Goal: Task Accomplishment & Management: Manage account settings

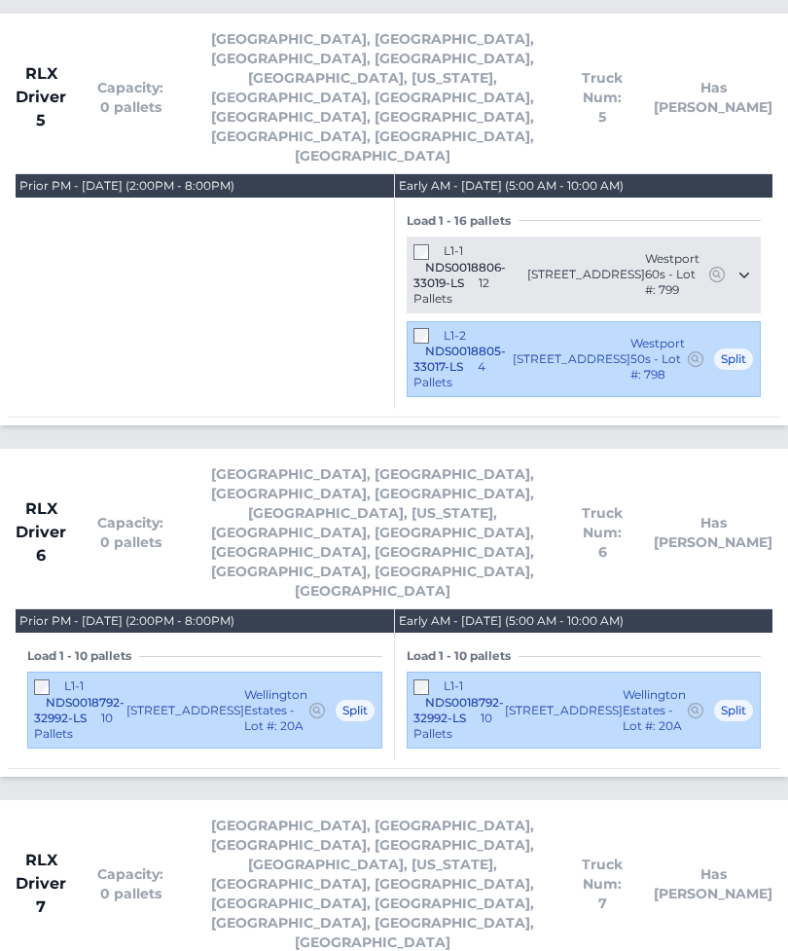
scroll to position [4268, 0]
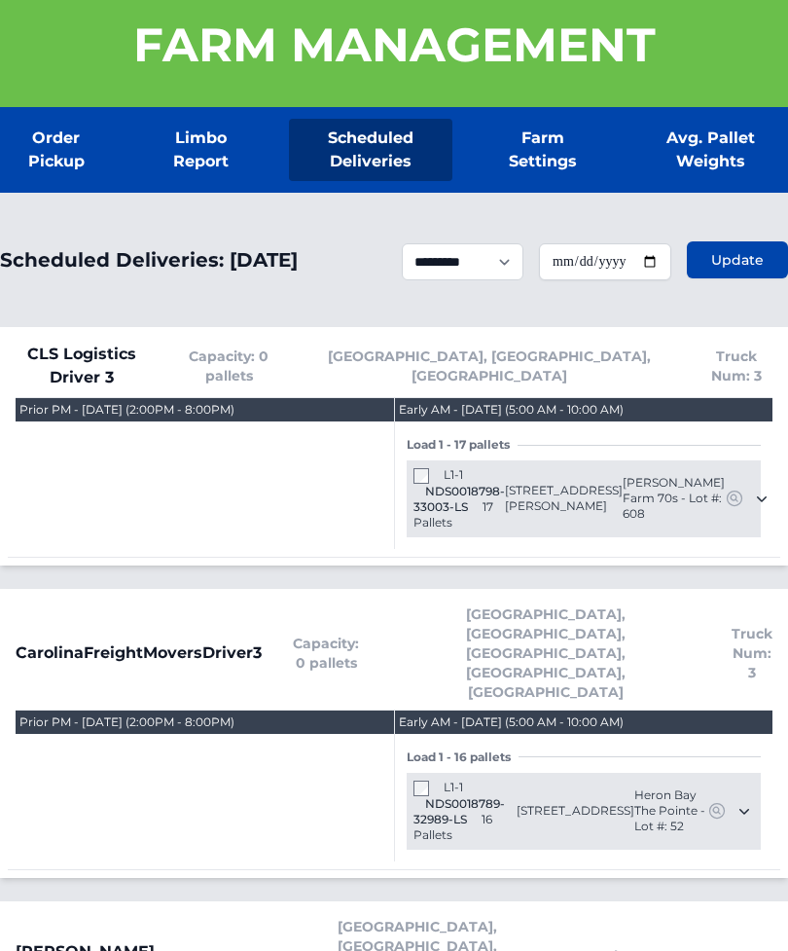
scroll to position [0, 0]
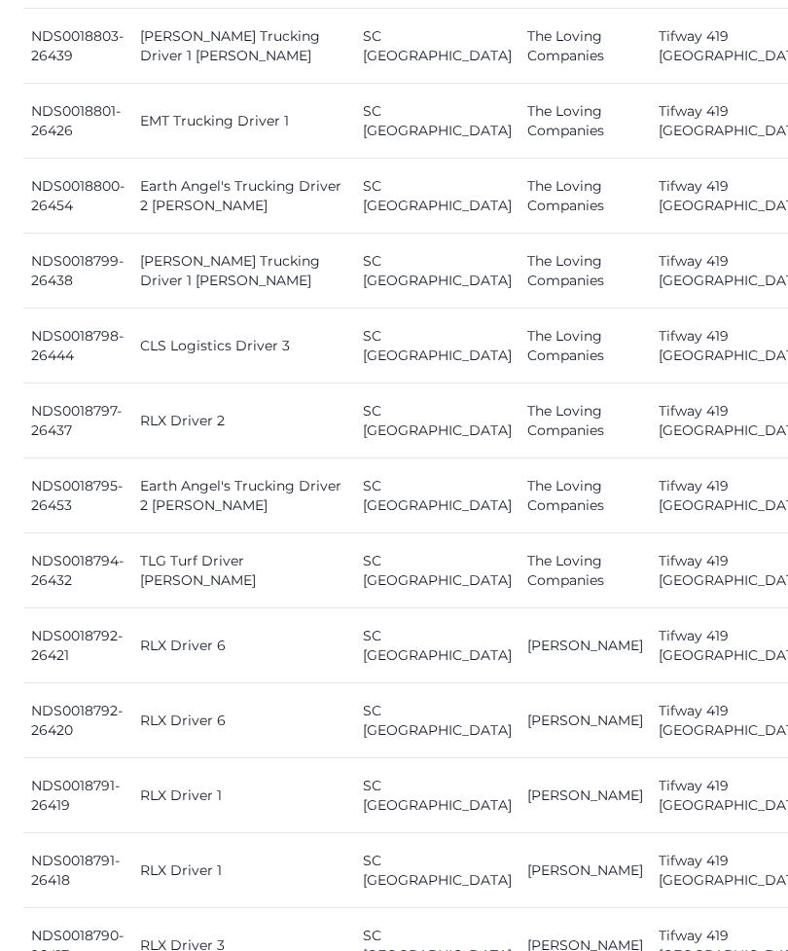
scroll to position [1412, 0]
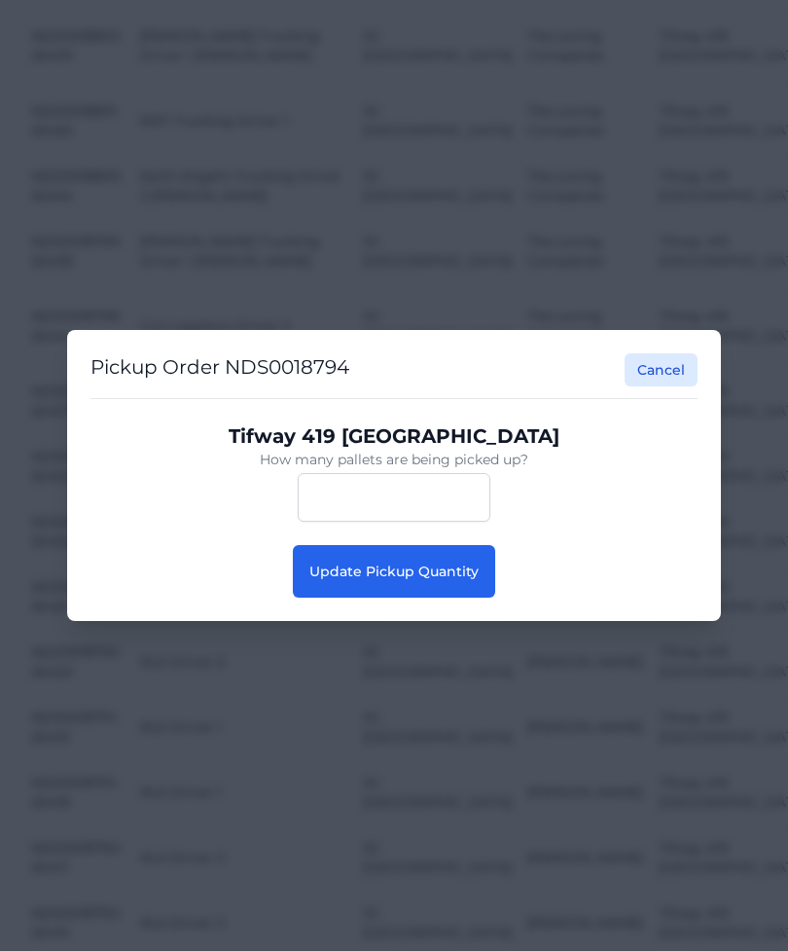
click at [466, 580] on span "Update Pickup Quantity" at bounding box center [393, 572] width 169 height 18
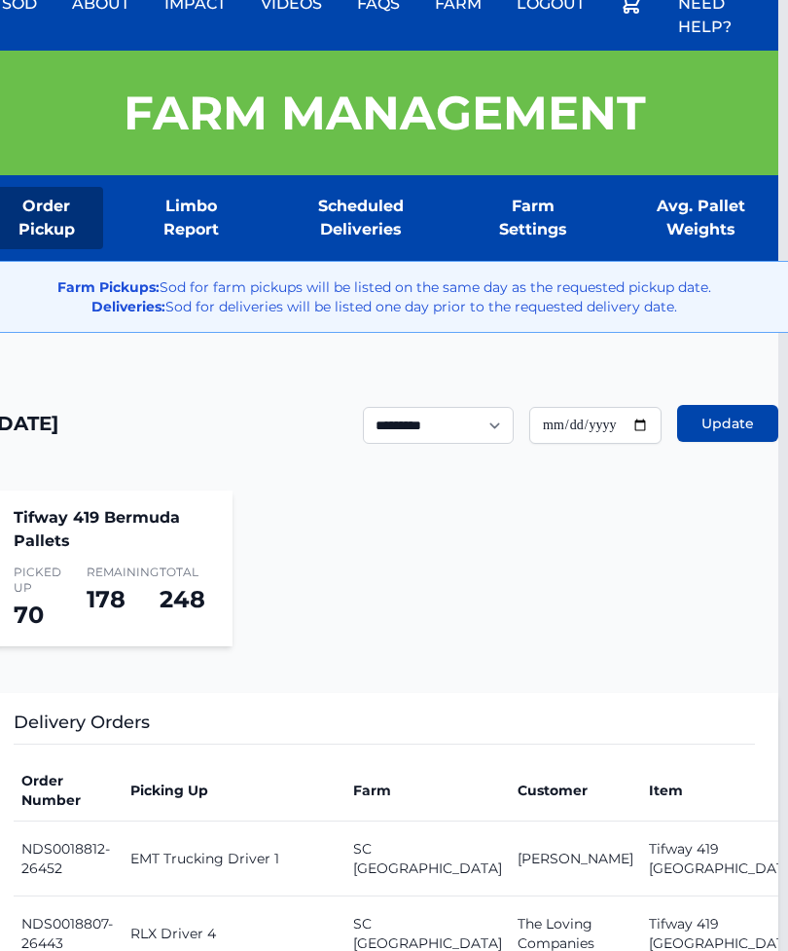
scroll to position [0, 10]
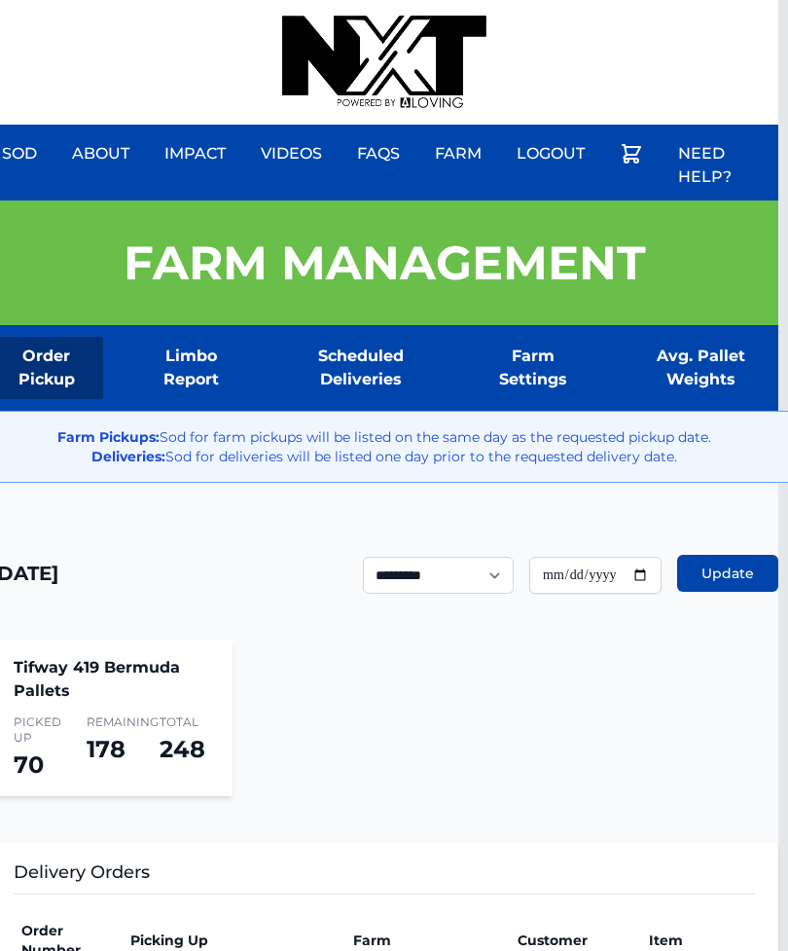
click at [561, 5] on div "Sod About Impact Videos FAQs Need Help? Farm My Account Logout" at bounding box center [384, 62] width 788 height 125
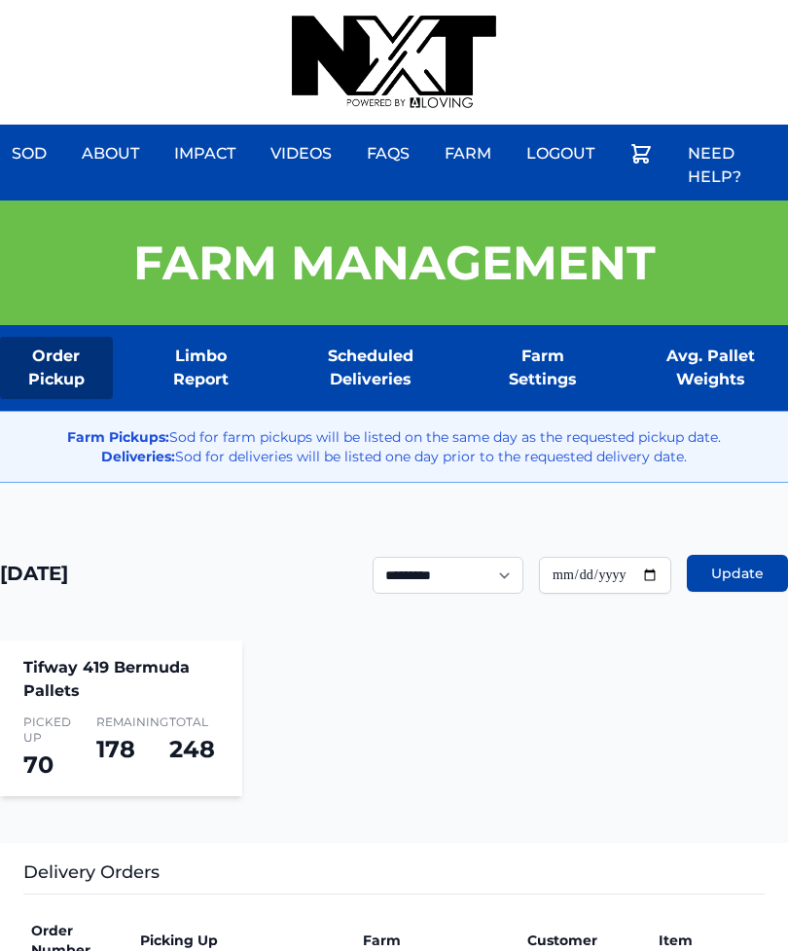
click at [549, 4] on div "Sod About Impact Videos FAQs Need Help? Farm My Account Logout" at bounding box center [394, 62] width 788 height 125
click at [535, 8] on div "Sod About Impact Videos FAQs Need Help? Farm My Account Logout" at bounding box center [394, 62] width 788 height 125
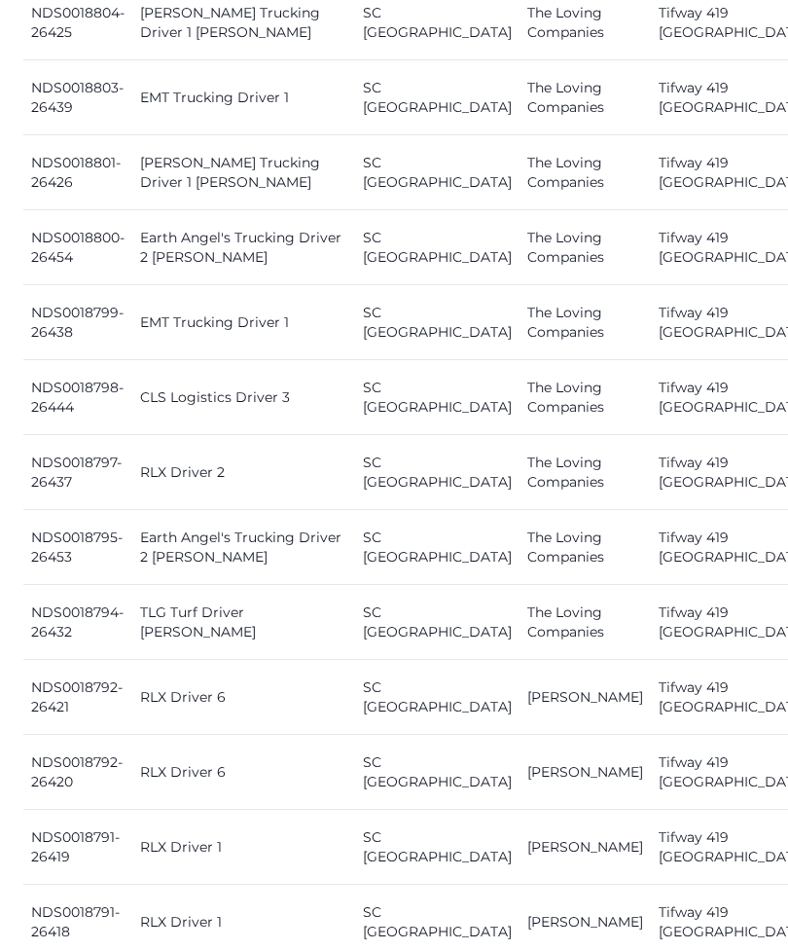
scroll to position [1361, 0]
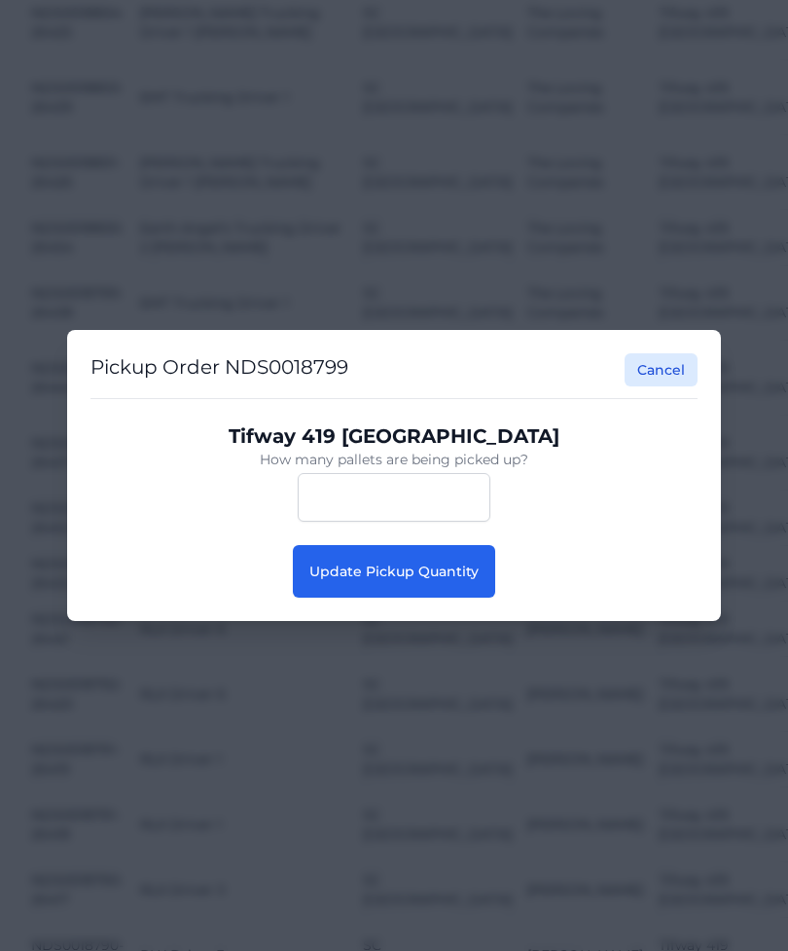
click at [435, 577] on span "Update Pickup Quantity" at bounding box center [393, 572] width 169 height 18
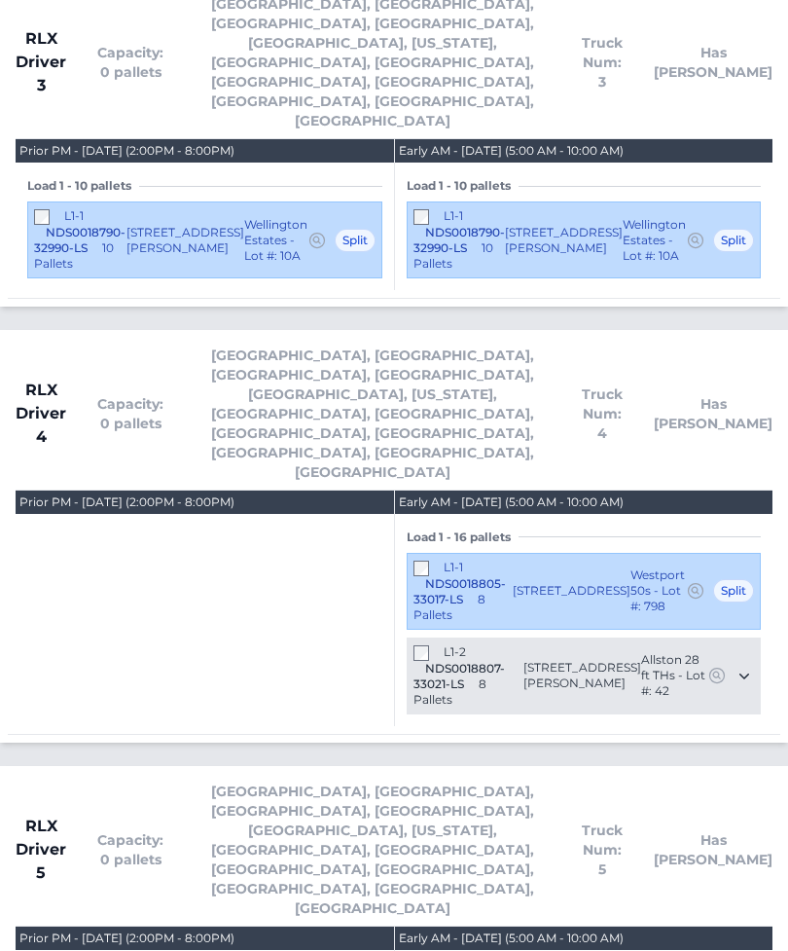
scroll to position [3519, 0]
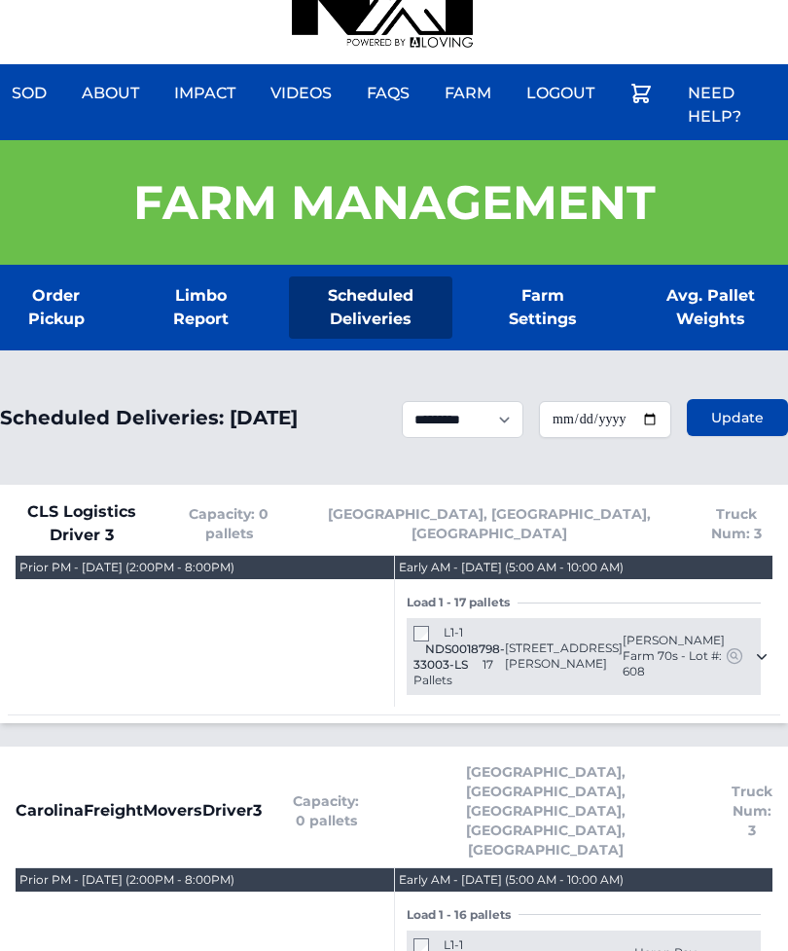
scroll to position [0, 0]
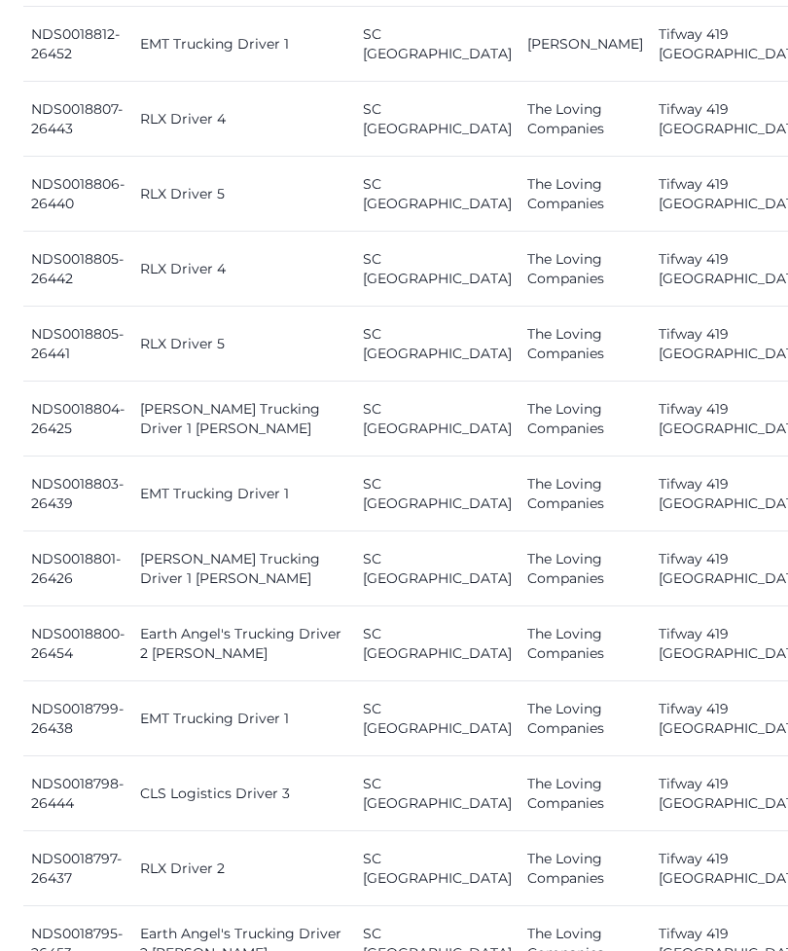
scroll to position [964, 0]
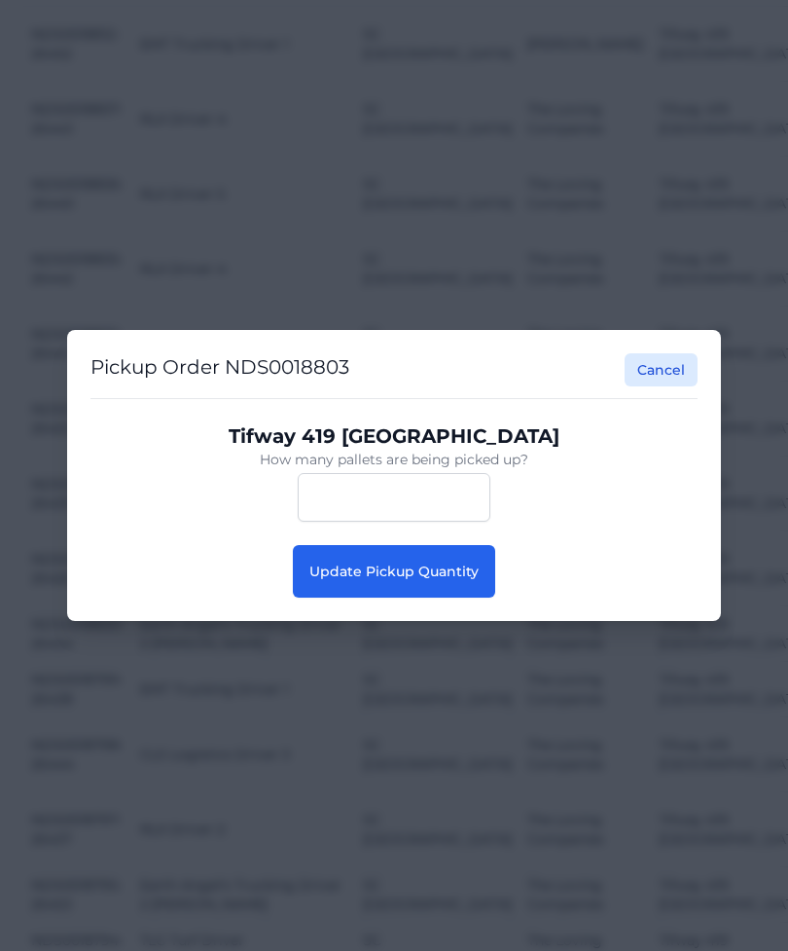
click at [433, 598] on button "Update Pickup Quantity" at bounding box center [394, 571] width 202 height 53
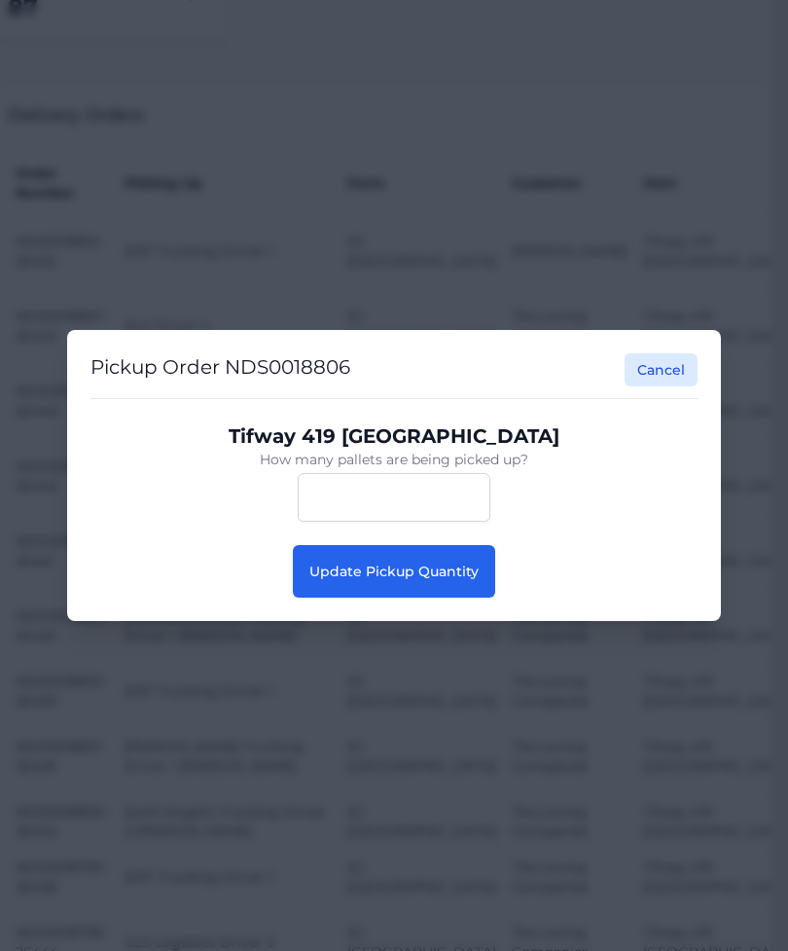
click at [425, 580] on span "Update Pickup Quantity" at bounding box center [393, 572] width 169 height 18
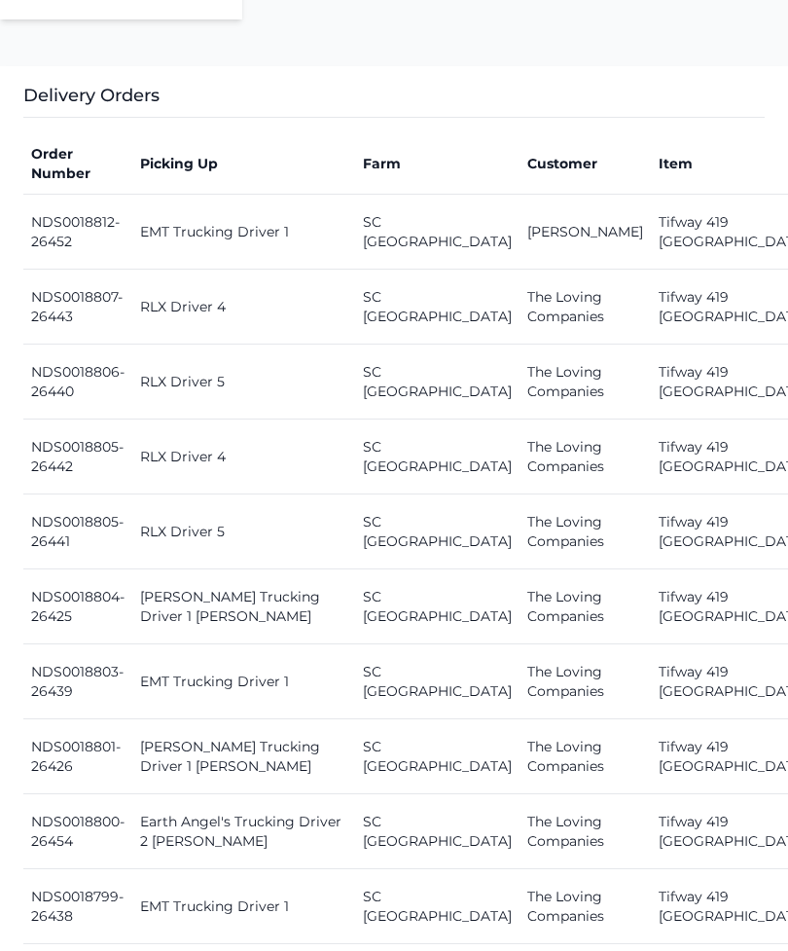
scroll to position [780, 0]
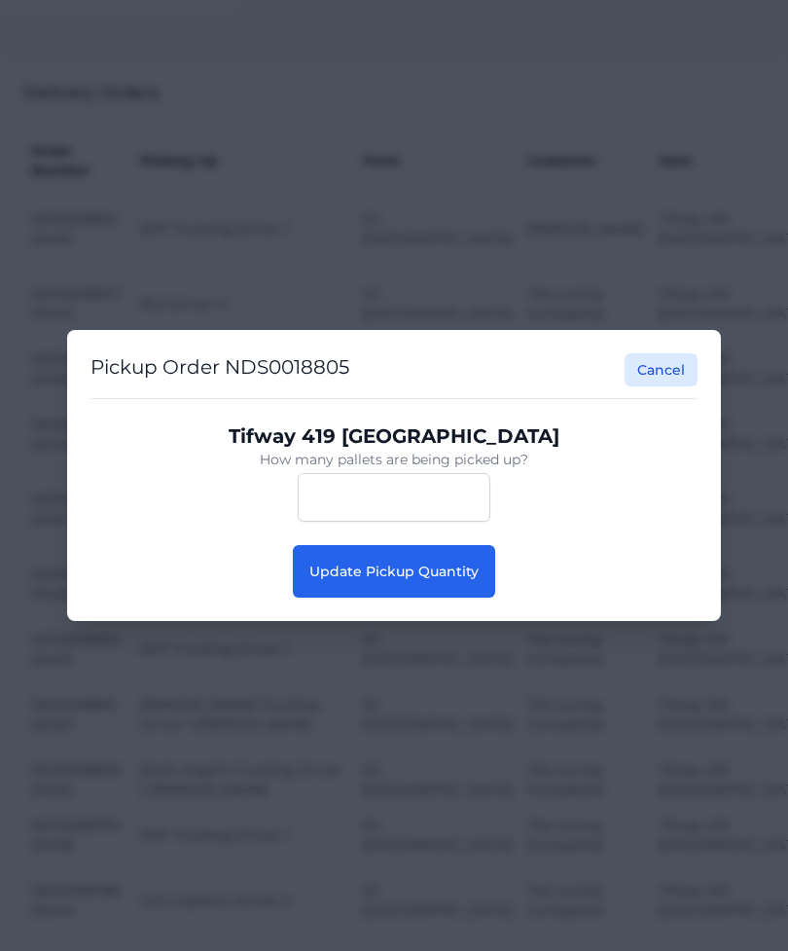
click at [466, 580] on span "Update Pickup Quantity" at bounding box center [393, 572] width 169 height 18
